Goal: Task Accomplishment & Management: Use online tool/utility

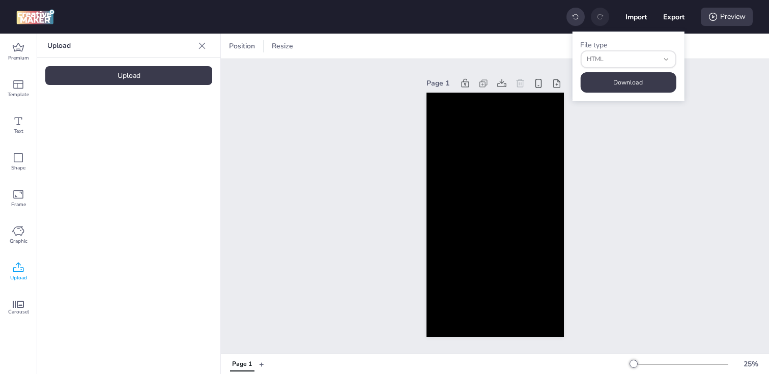
select select "html"
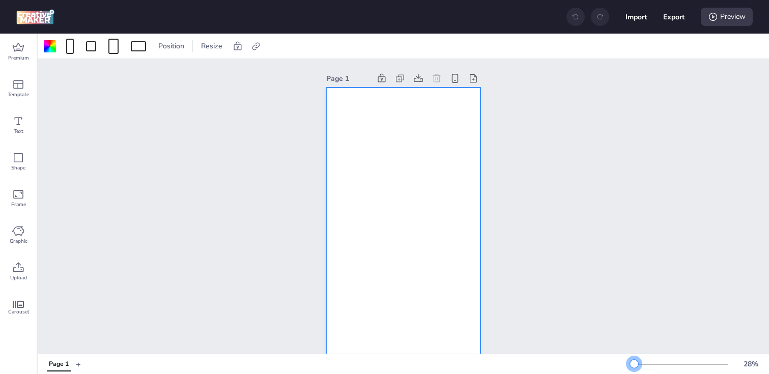
drag, startPoint x: 649, startPoint y: 362, endPoint x: 634, endPoint y: 362, distance: 14.3
click at [634, 362] on div at bounding box center [634, 364] width 8 height 8
click at [256, 49] on icon at bounding box center [256, 46] width 10 height 10
click at [209, 75] on span "Activate hyperlink" at bounding box center [189, 72] width 57 height 11
click at [155, 75] on input "Activate hyperlink" at bounding box center [151, 76] width 7 height 7
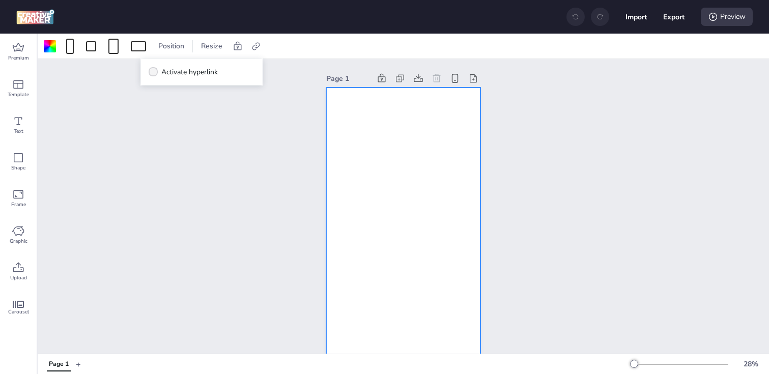
checkbox input "true"
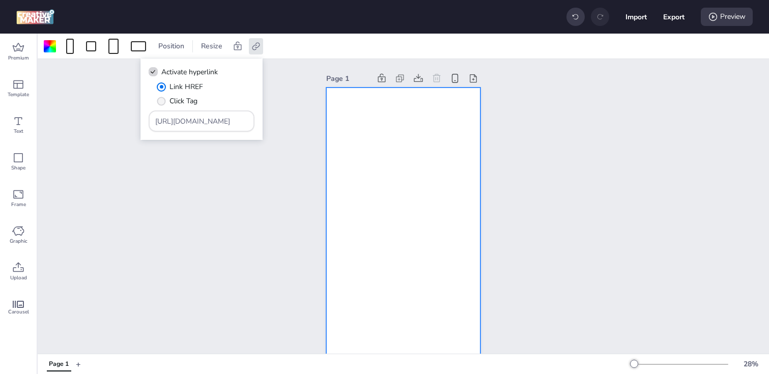
click at [192, 97] on span "Click Tag" at bounding box center [184, 101] width 28 height 11
click at [163, 102] on input "Click Tag" at bounding box center [159, 105] width 7 height 7
radio input "true"
drag, startPoint x: 219, startPoint y: 121, endPoint x: 124, endPoint y: 121, distance: 95.7
click at [124, 121] on body "Import Export Preview Premium Template Text Shape Frame Graphic Upload Carousel…" at bounding box center [384, 187] width 769 height 374
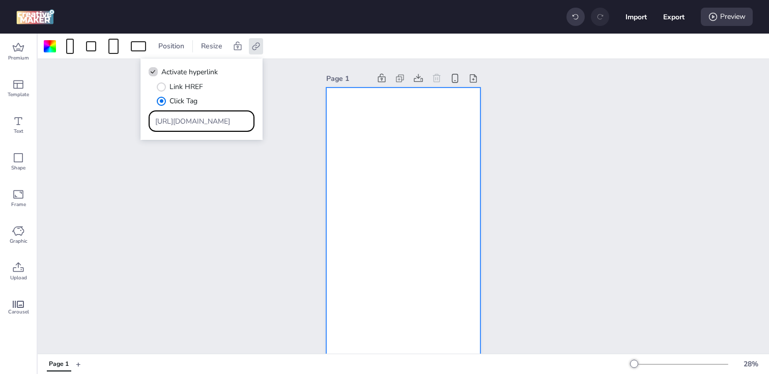
paste input "[DOMAIN_NAME][URL]"
type input "[URL][DOMAIN_NAME]"
click at [55, 49] on div at bounding box center [50, 46] width 12 height 12
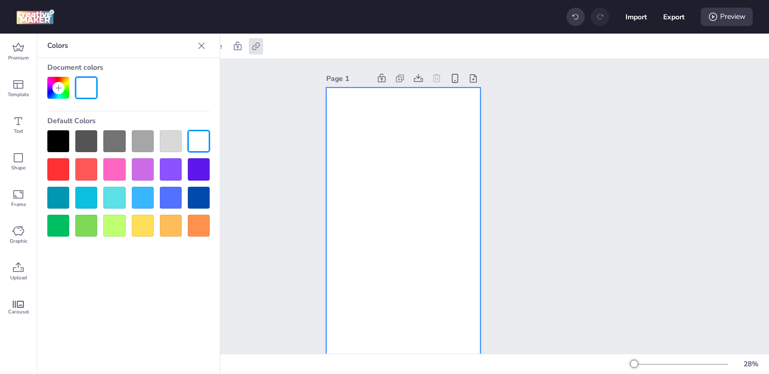
click at [61, 141] on div at bounding box center [58, 141] width 22 height 22
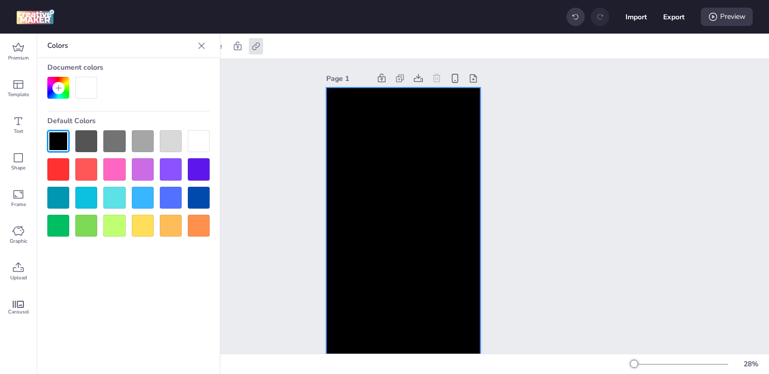
click at [289, 175] on div "Page 1" at bounding box center [404, 216] width 732 height 315
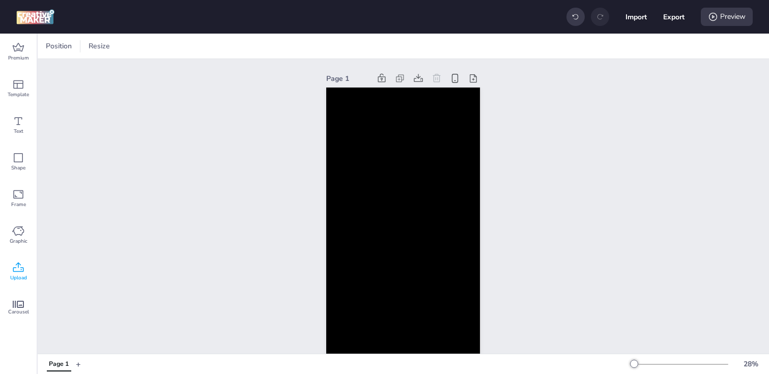
click at [15, 278] on span "Upload" at bounding box center [18, 278] width 17 height 8
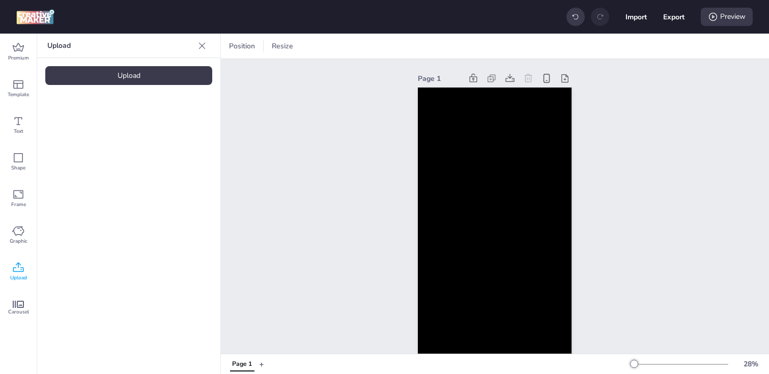
click at [112, 71] on div "Upload" at bounding box center [128, 75] width 167 height 19
click at [100, 146] on video at bounding box center [85, 142] width 81 height 41
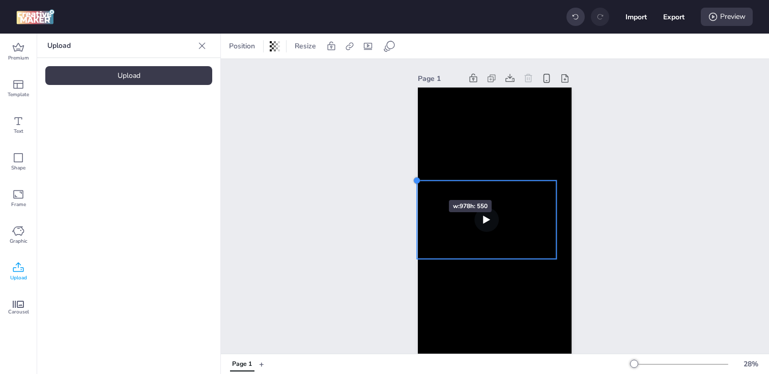
drag, startPoint x: 435, startPoint y: 190, endPoint x: 419, endPoint y: 182, distance: 17.5
click at [419, 182] on div at bounding box center [417, 181] width 8 height 8
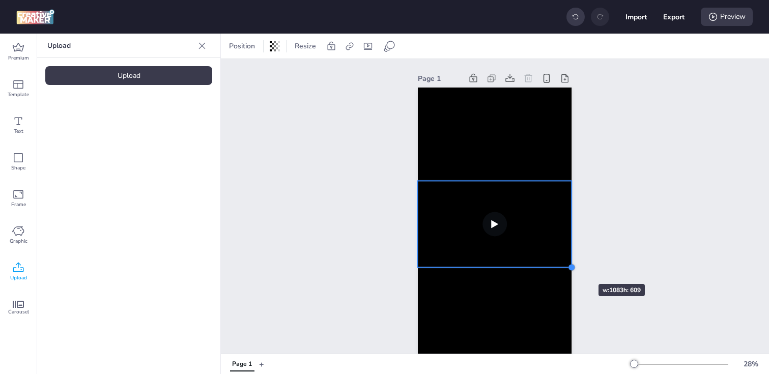
drag, startPoint x: 554, startPoint y: 257, endPoint x: 568, endPoint y: 266, distance: 16.2
click at [568, 266] on div at bounding box center [572, 268] width 8 height 8
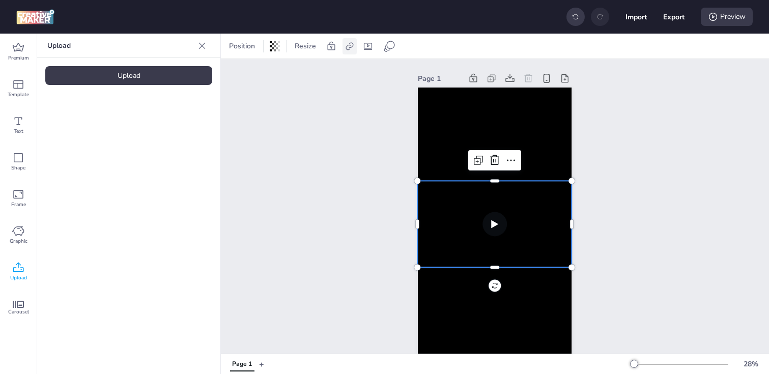
click at [350, 45] on icon at bounding box center [350, 46] width 10 height 10
click at [267, 73] on span "Activate hyperlink" at bounding box center [283, 72] width 57 height 11
click at [248, 73] on input "Activate hyperlink" at bounding box center [245, 76] width 7 height 7
checkbox input "true"
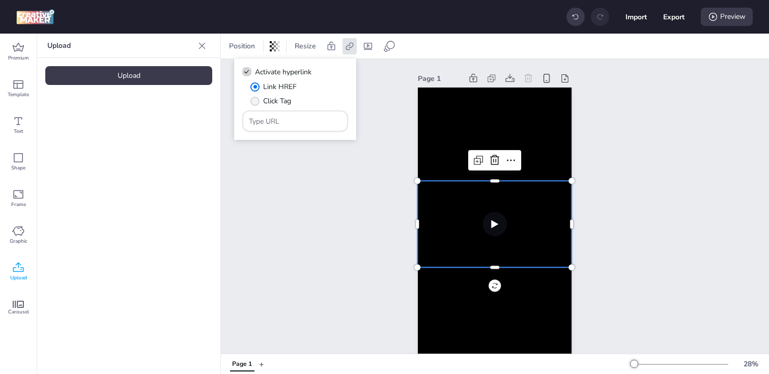
click at [262, 98] on label "Click Tag" at bounding box center [271, 101] width 48 height 18
click at [257, 102] on input "Click Tag" at bounding box center [253, 105] width 7 height 7
radio input "true"
drag, startPoint x: 285, startPoint y: 118, endPoint x: 199, endPoint y: 118, distance: 86.0
click at [199, 118] on body "Import Export Preview Premium Template Text Shape Frame Graphic Upload Carousel…" at bounding box center [384, 187] width 769 height 374
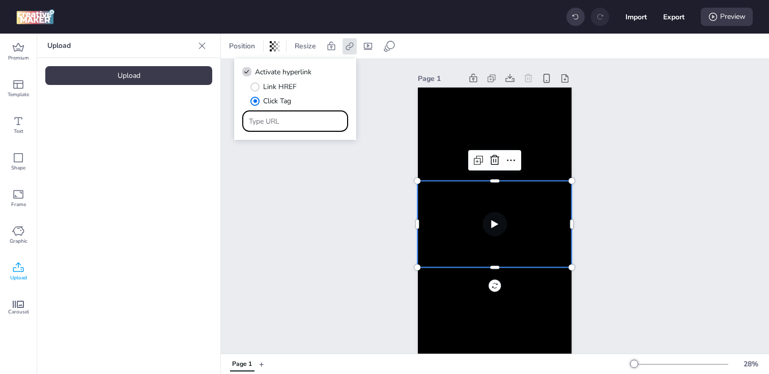
paste input "[URL][DOMAIN_NAME]"
type input "[URL][DOMAIN_NAME]"
click at [292, 222] on div "Page 1" at bounding box center [495, 216] width 548 height 315
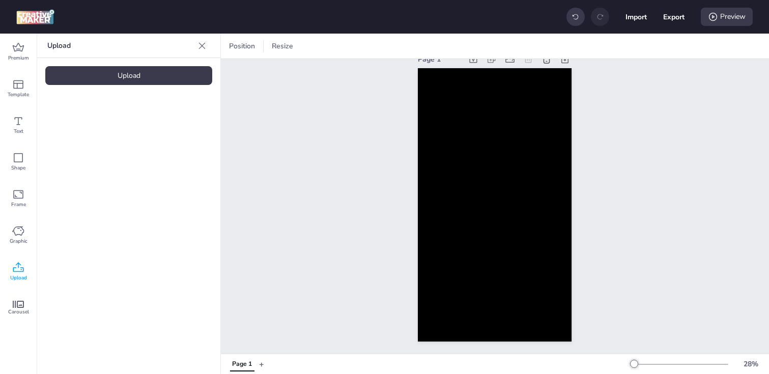
scroll to position [0, 0]
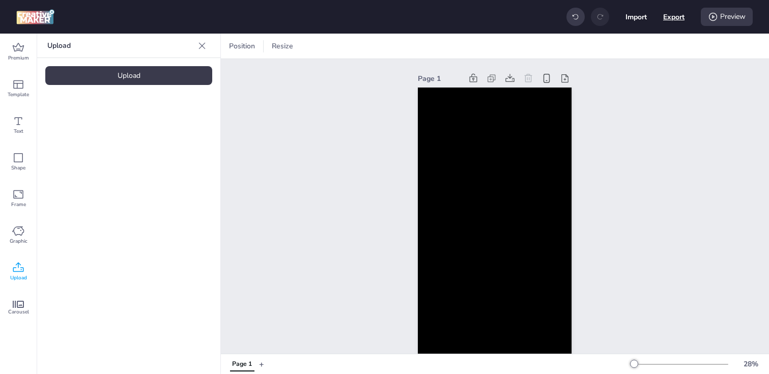
click at [672, 21] on button "Export" at bounding box center [673, 16] width 21 height 21
select select "html"
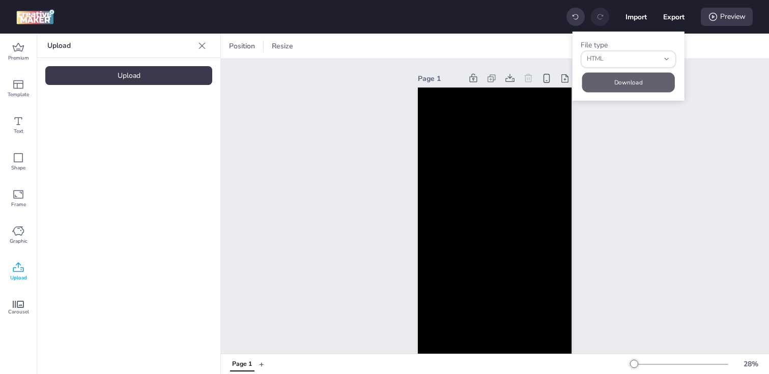
click at [631, 81] on button "Download" at bounding box center [628, 82] width 93 height 20
